Goal: Navigation & Orientation: Find specific page/section

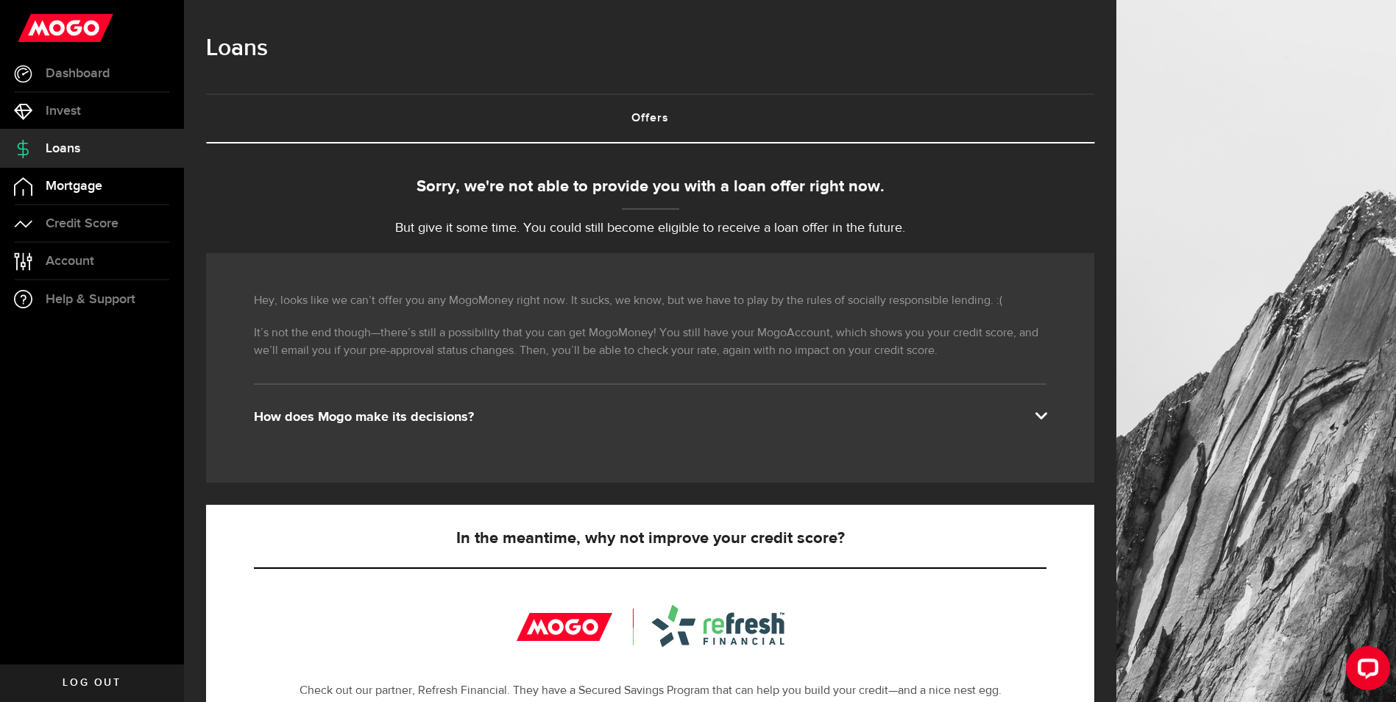
click at [90, 181] on span "Mortgage" at bounding box center [74, 186] width 57 height 13
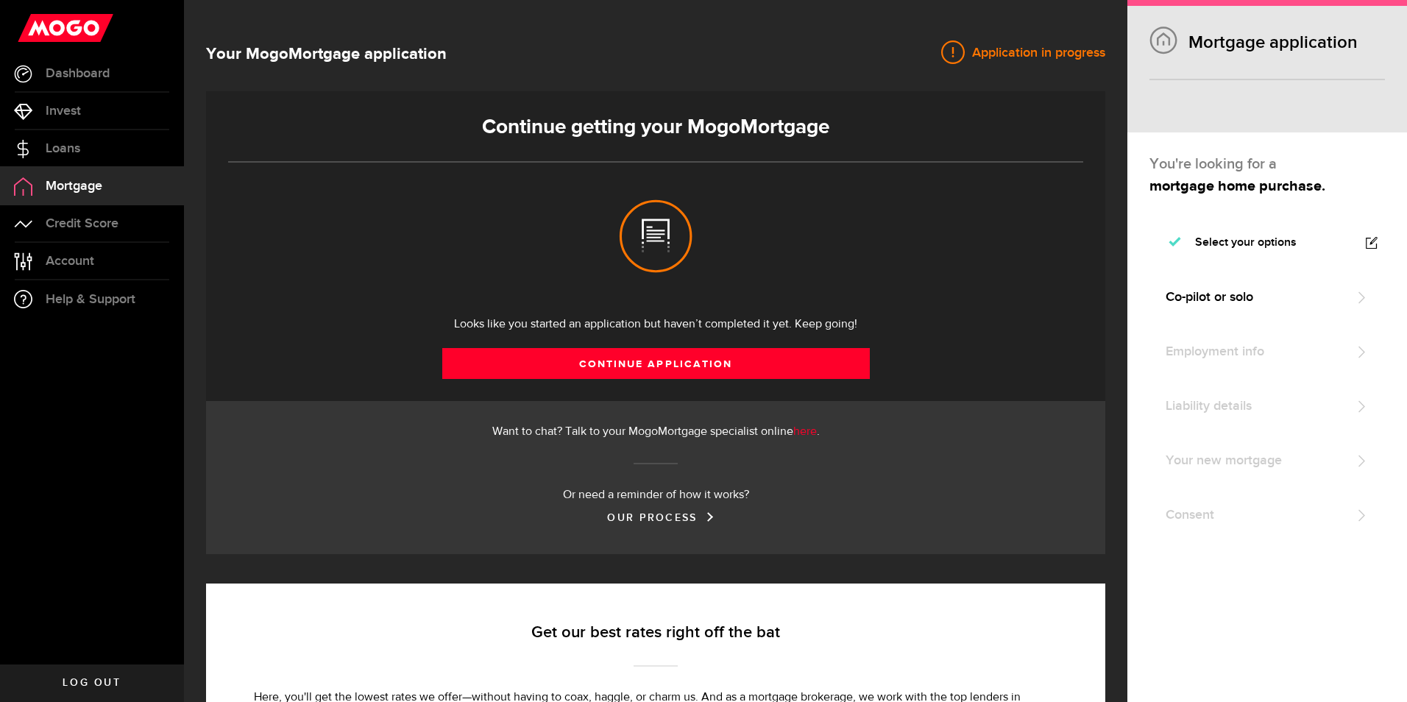
select select "3knYdhfXw4iYoq2m0WGQES"
click at [91, 225] on span "Credit Score" at bounding box center [82, 223] width 73 height 13
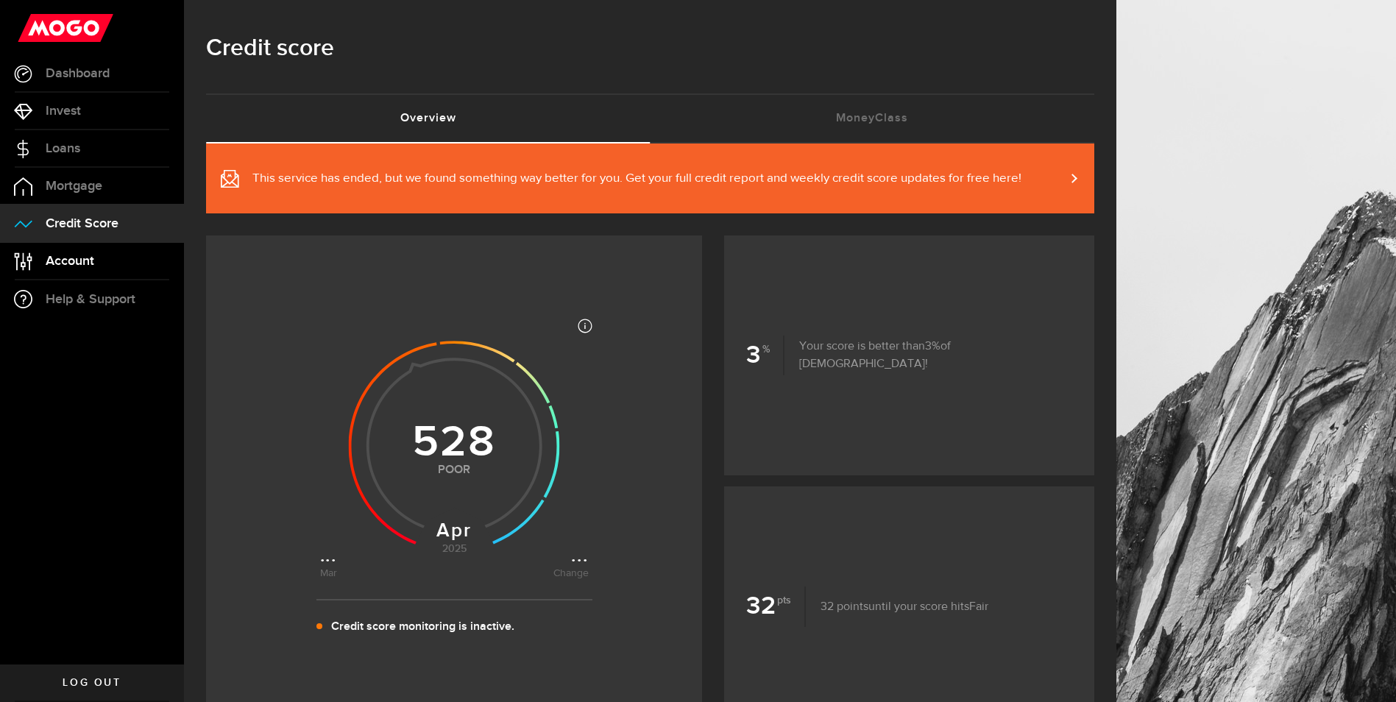
click at [90, 258] on span "Account" at bounding box center [70, 261] width 49 height 13
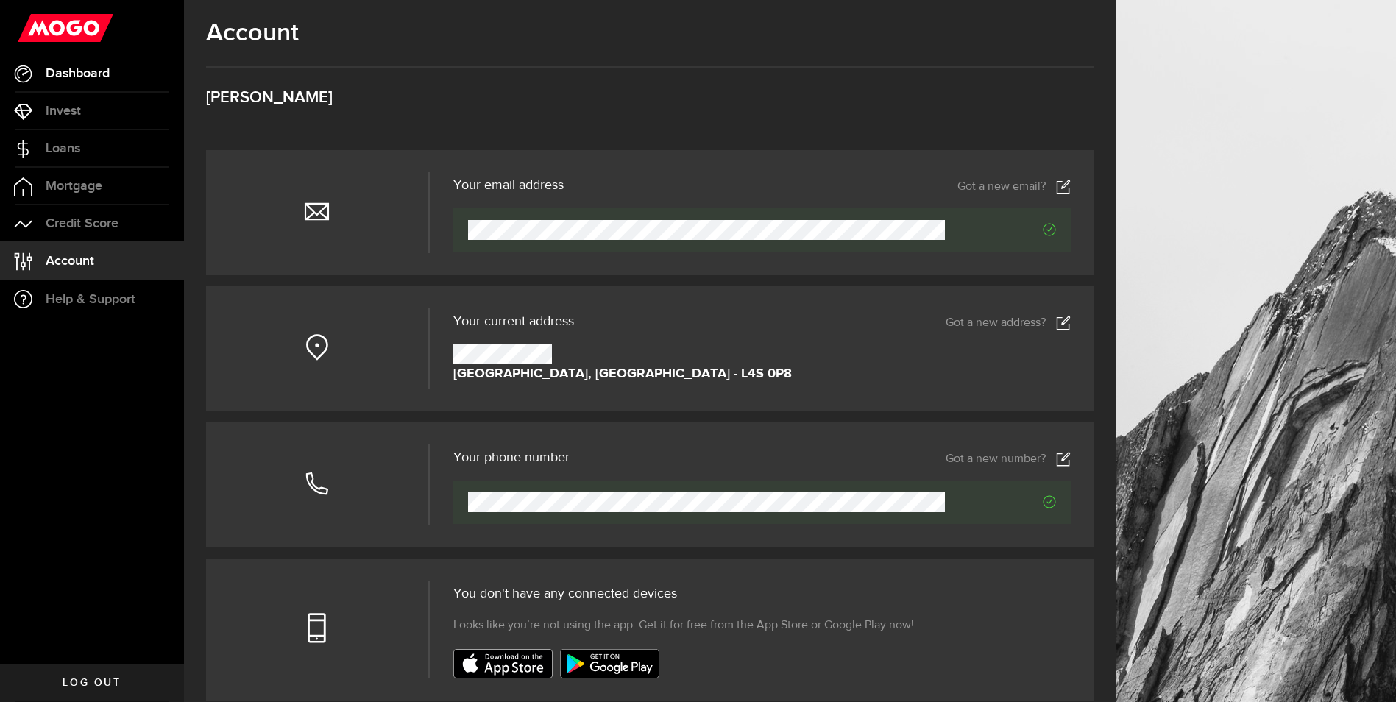
click at [62, 74] on span "Dashboard" at bounding box center [78, 73] width 64 height 13
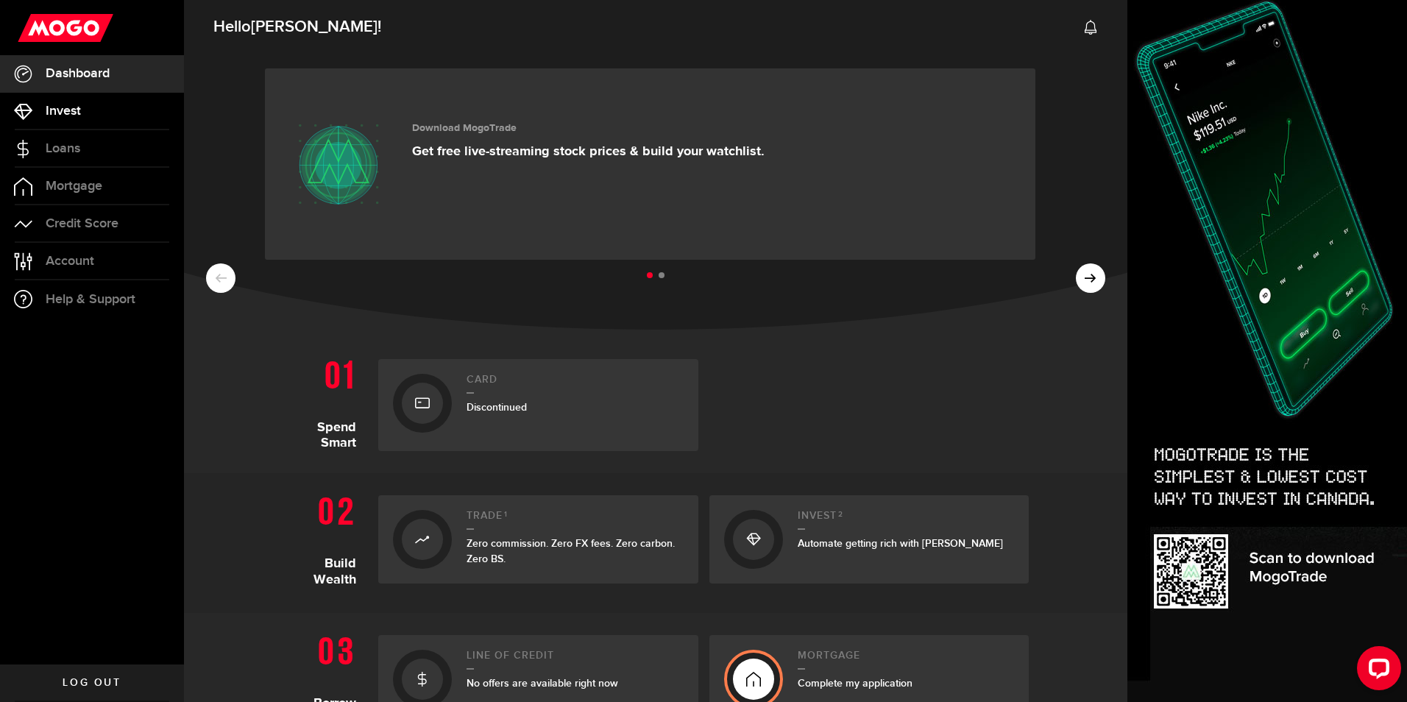
click at [76, 110] on span "Invest" at bounding box center [63, 110] width 35 height 13
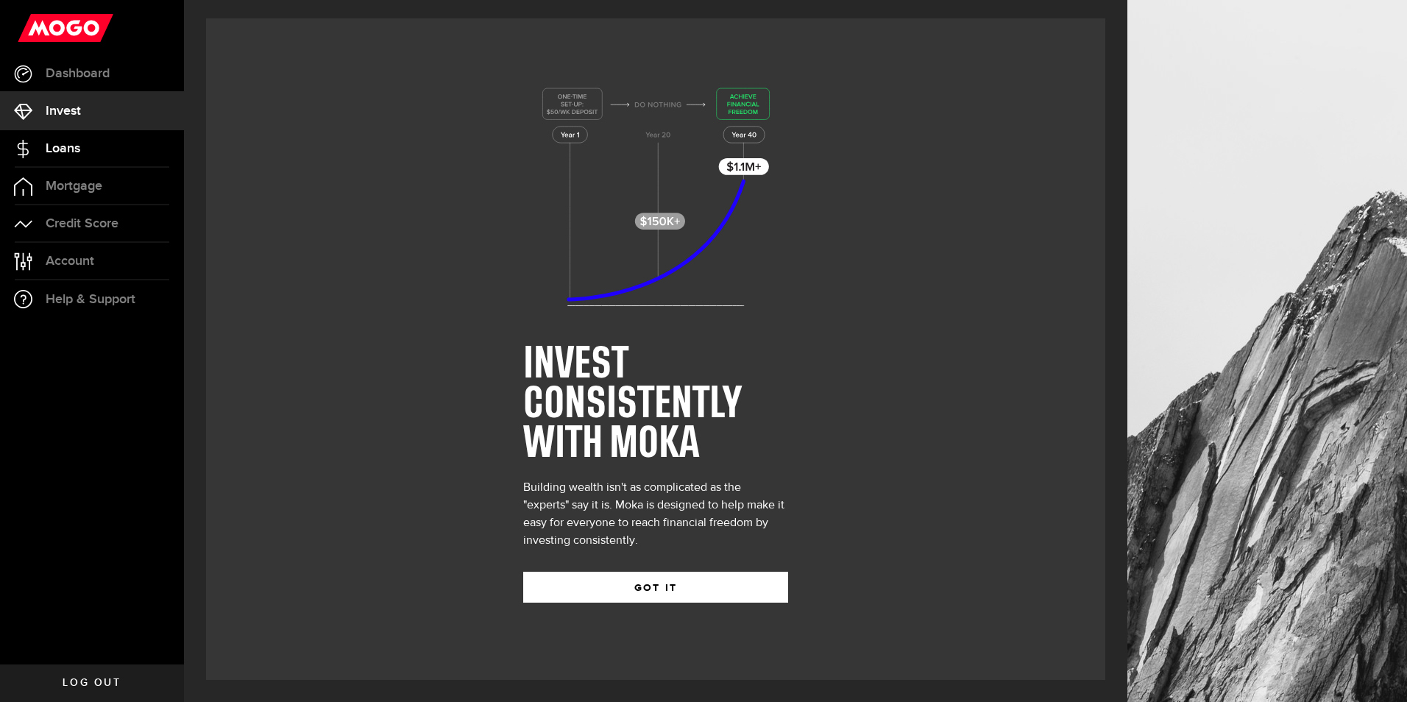
click at [79, 149] on span "Loans" at bounding box center [63, 148] width 35 height 13
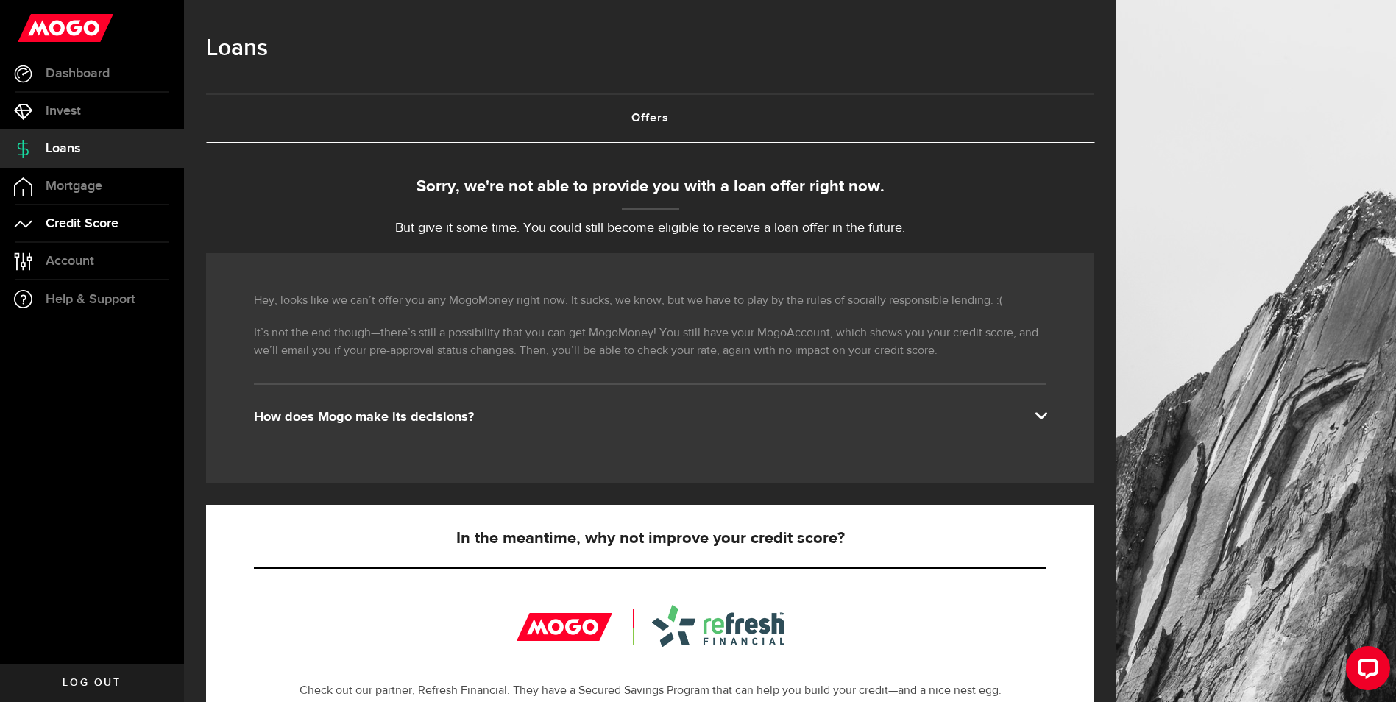
click at [71, 221] on span "Credit Score" at bounding box center [82, 223] width 73 height 13
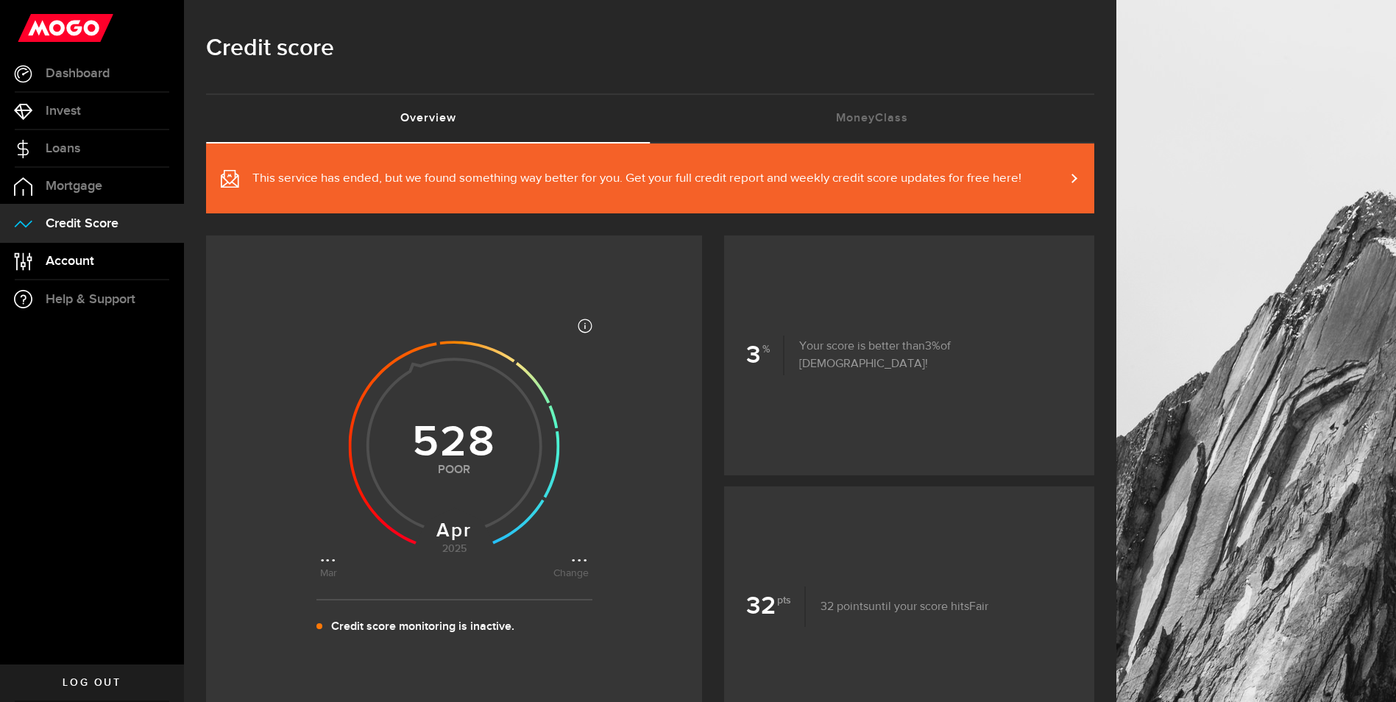
click at [88, 264] on span "Account" at bounding box center [70, 261] width 49 height 13
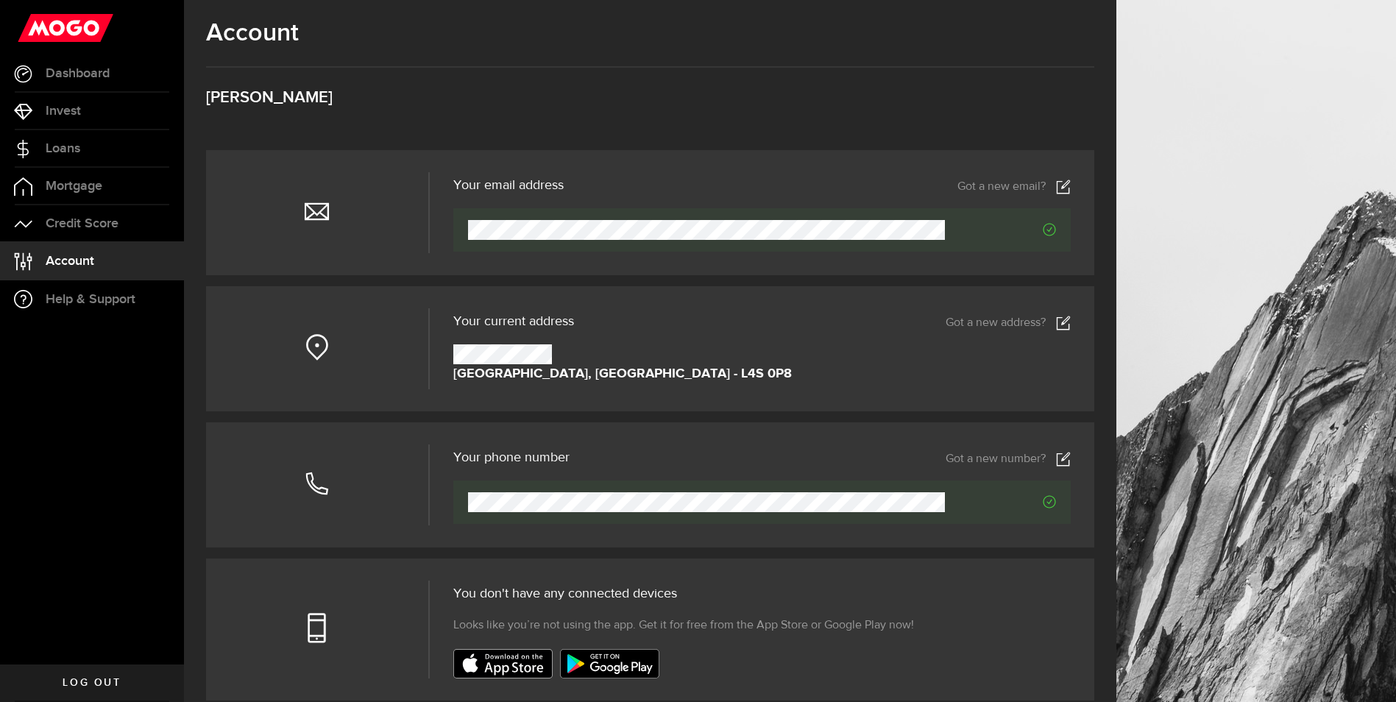
click at [85, 19] on use at bounding box center [66, 28] width 96 height 28
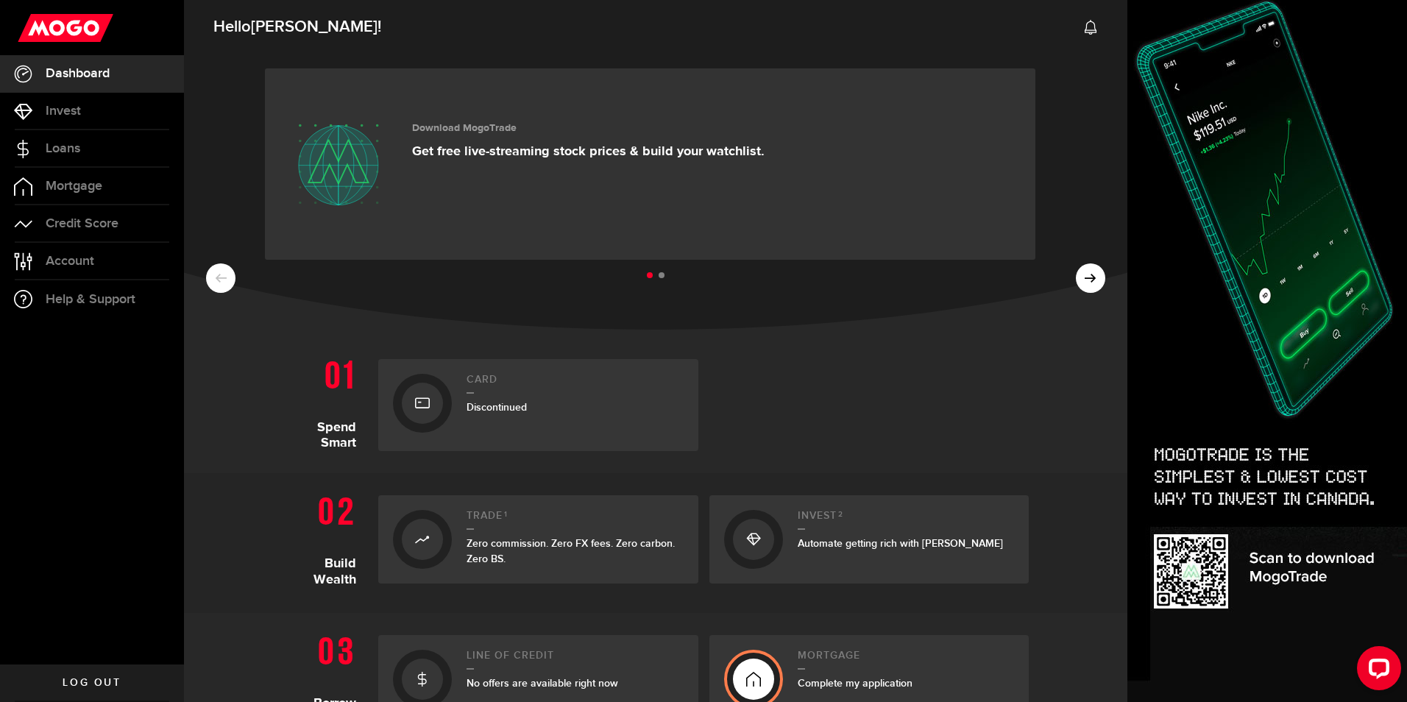
click at [1089, 280] on ul at bounding box center [655, 275] width 899 height 19
click at [1084, 284] on ul at bounding box center [655, 275] width 899 height 19
click at [1073, 279] on ul at bounding box center [655, 275] width 899 height 19
click at [82, 113] on link "Invest" at bounding box center [92, 111] width 184 height 37
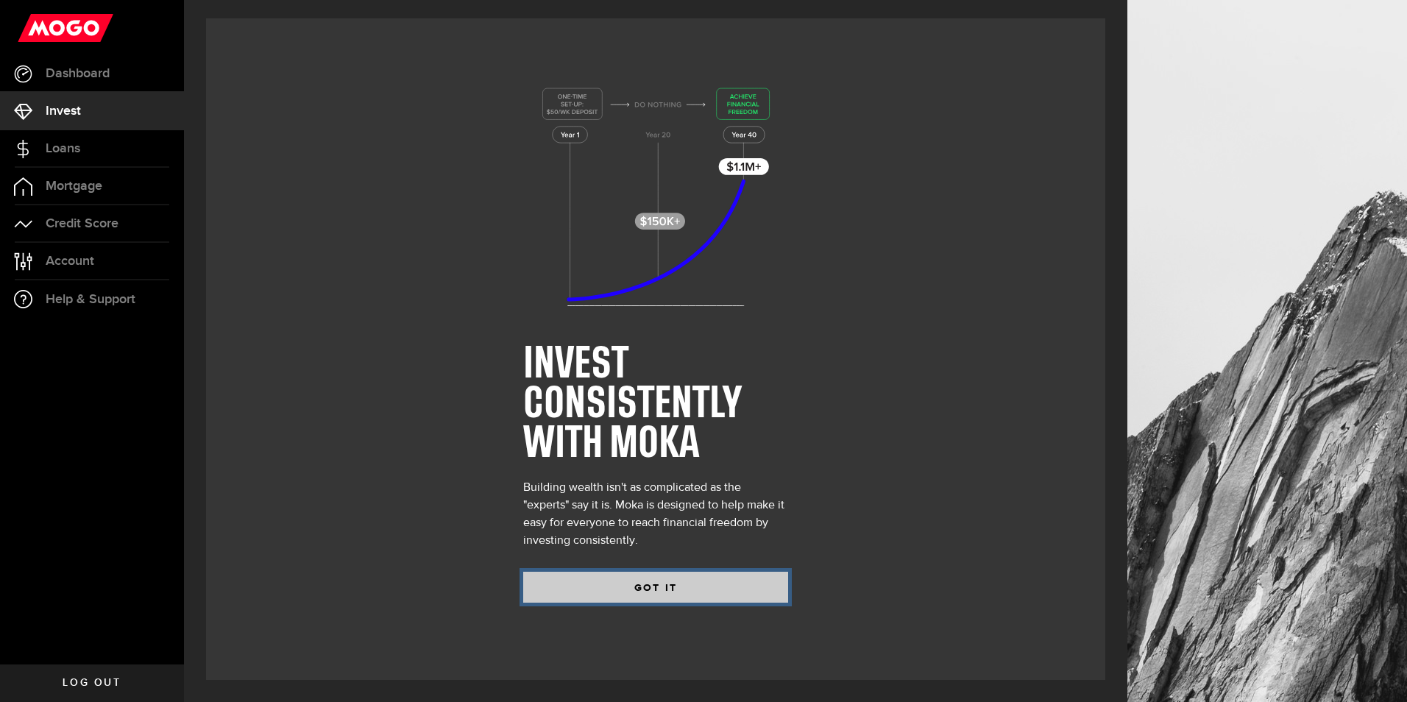
click at [675, 581] on button "GOT IT" at bounding box center [655, 587] width 265 height 31
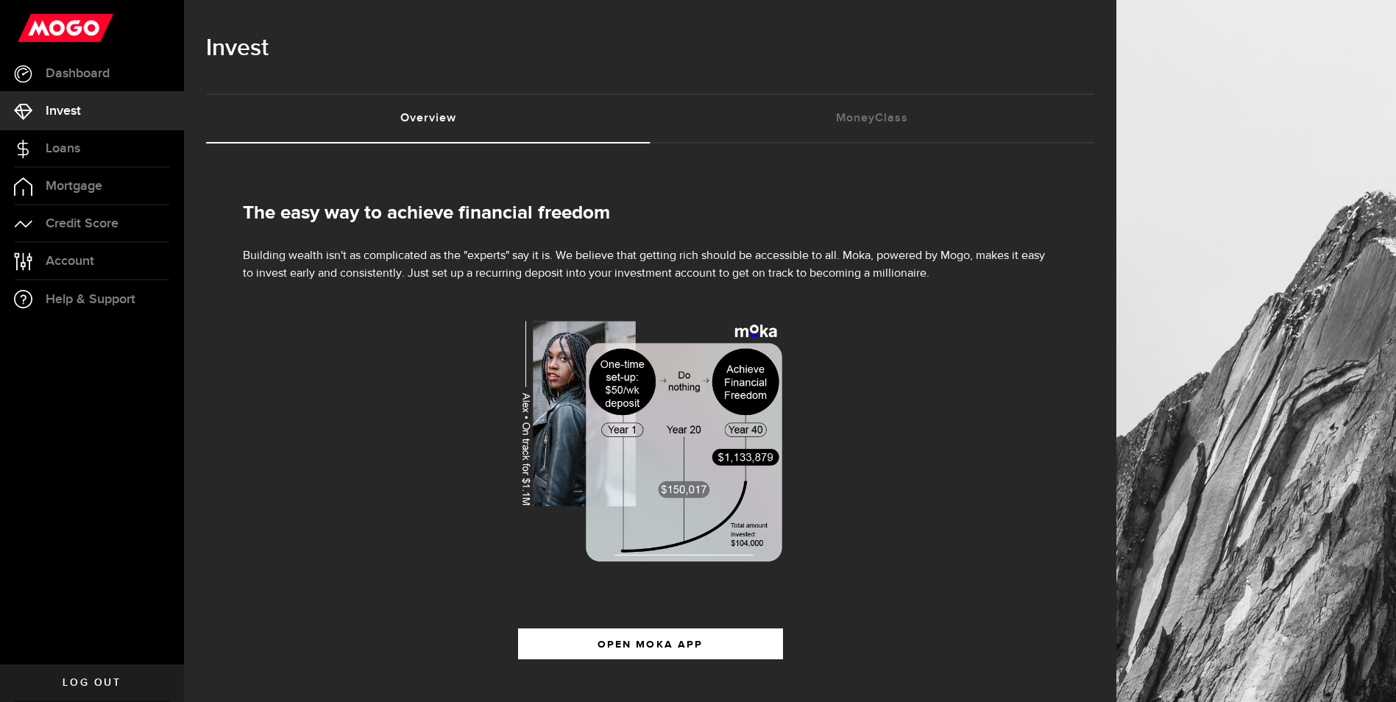
click at [65, 27] on use at bounding box center [66, 28] width 96 height 28
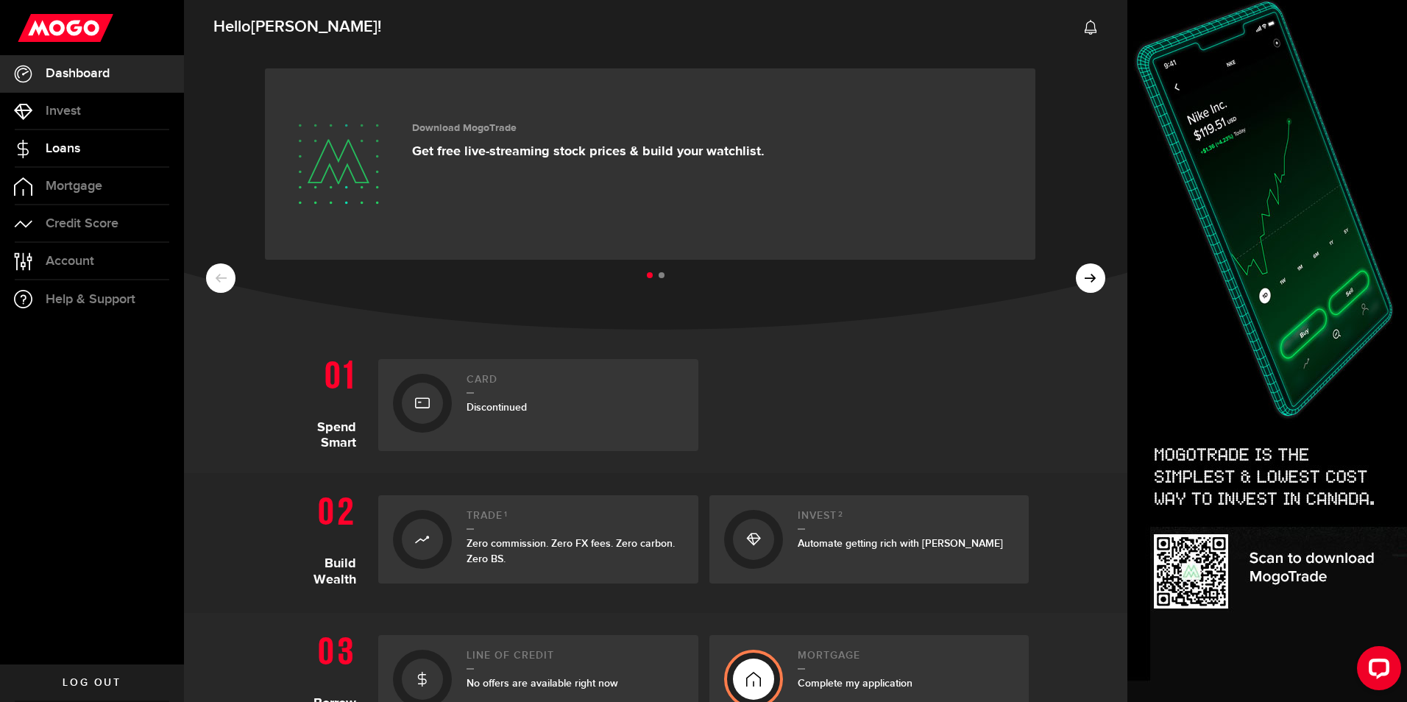
click at [52, 154] on span "Loans" at bounding box center [63, 148] width 35 height 13
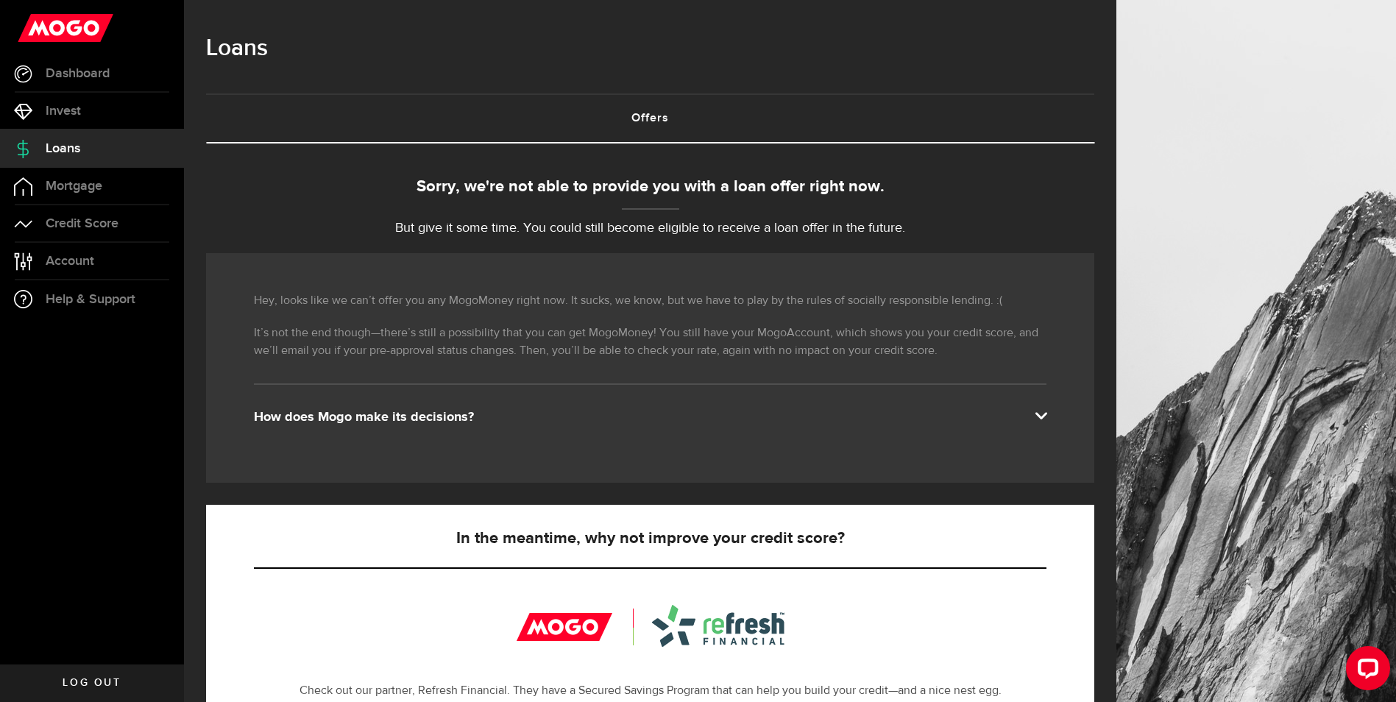
click at [63, 16] on use at bounding box center [66, 28] width 96 height 28
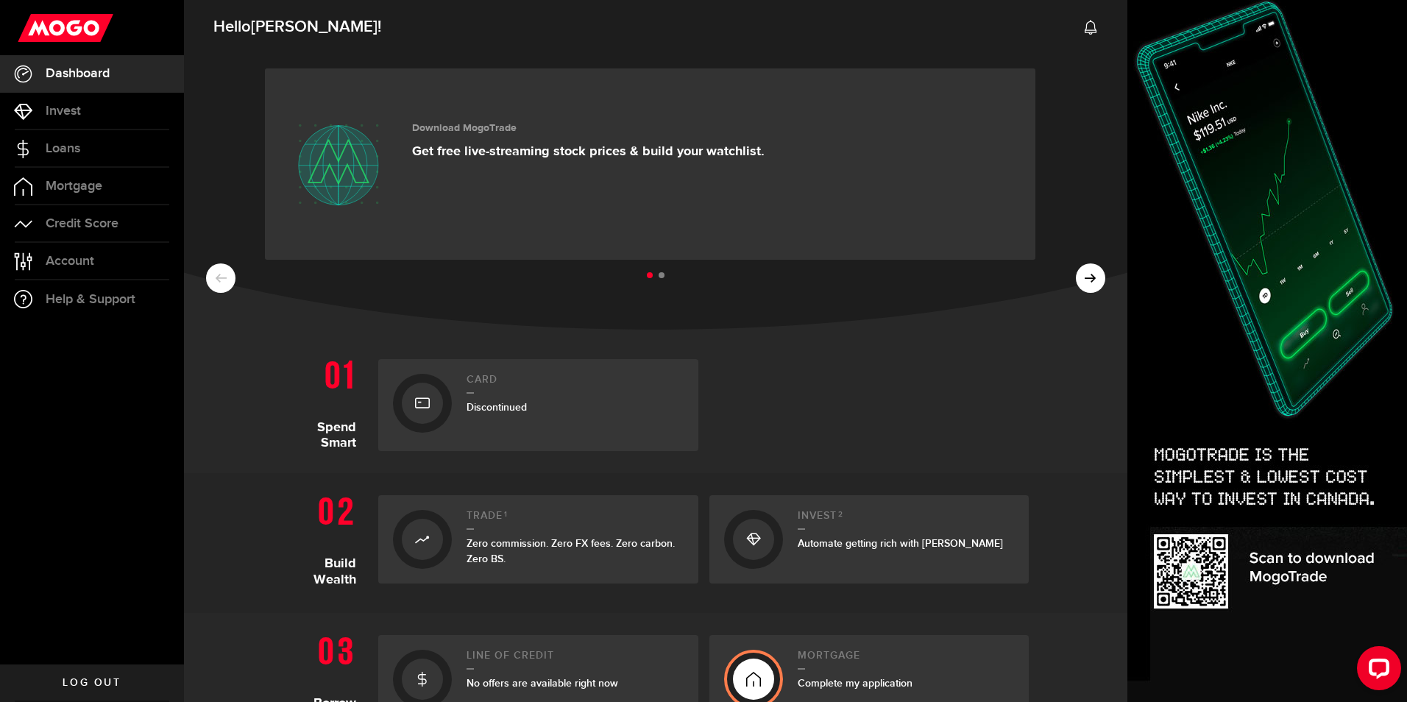
click at [1076, 283] on ul at bounding box center [655, 275] width 899 height 19
